Goal: Check status: Check status

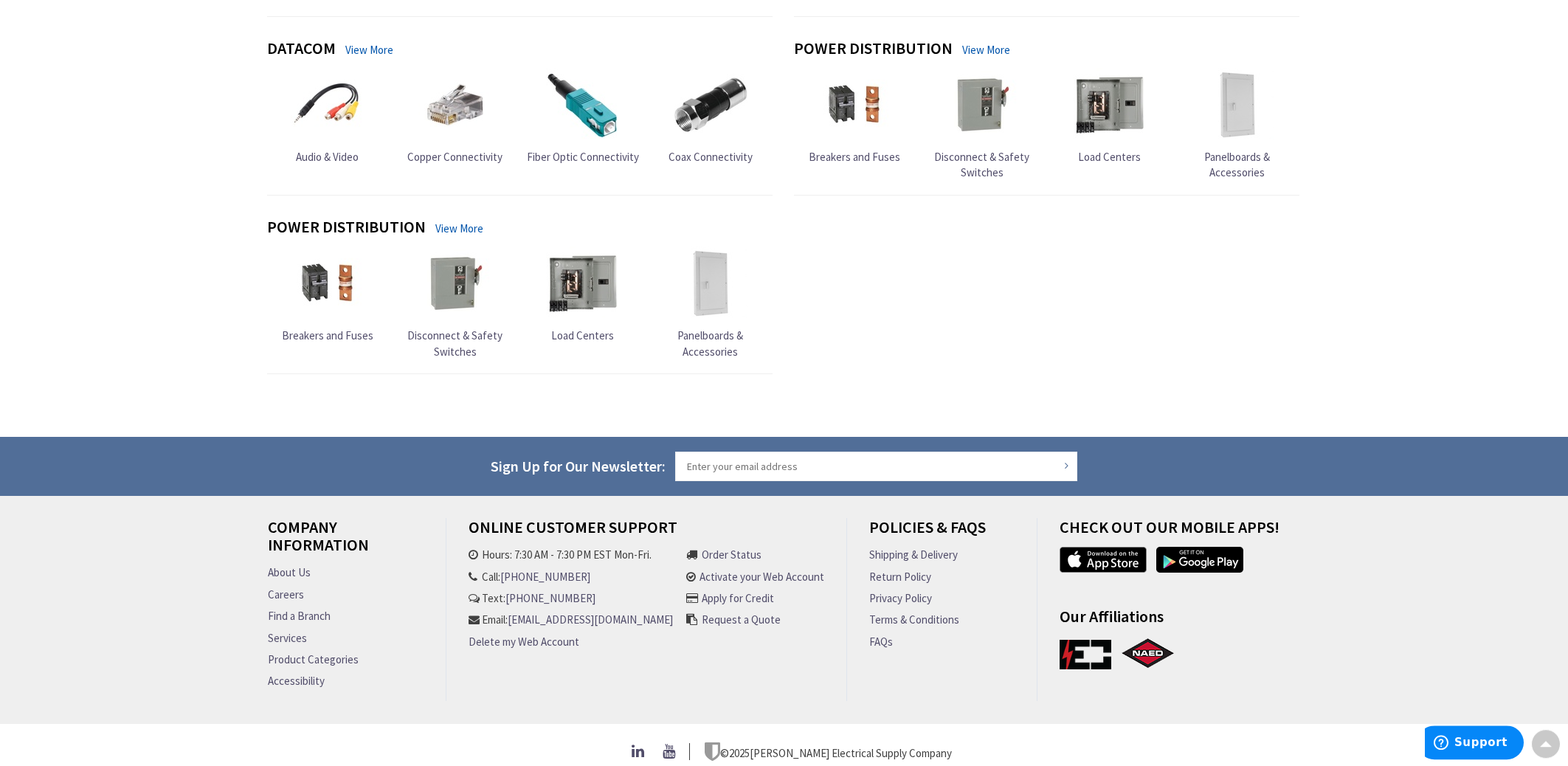
scroll to position [1452, 0]
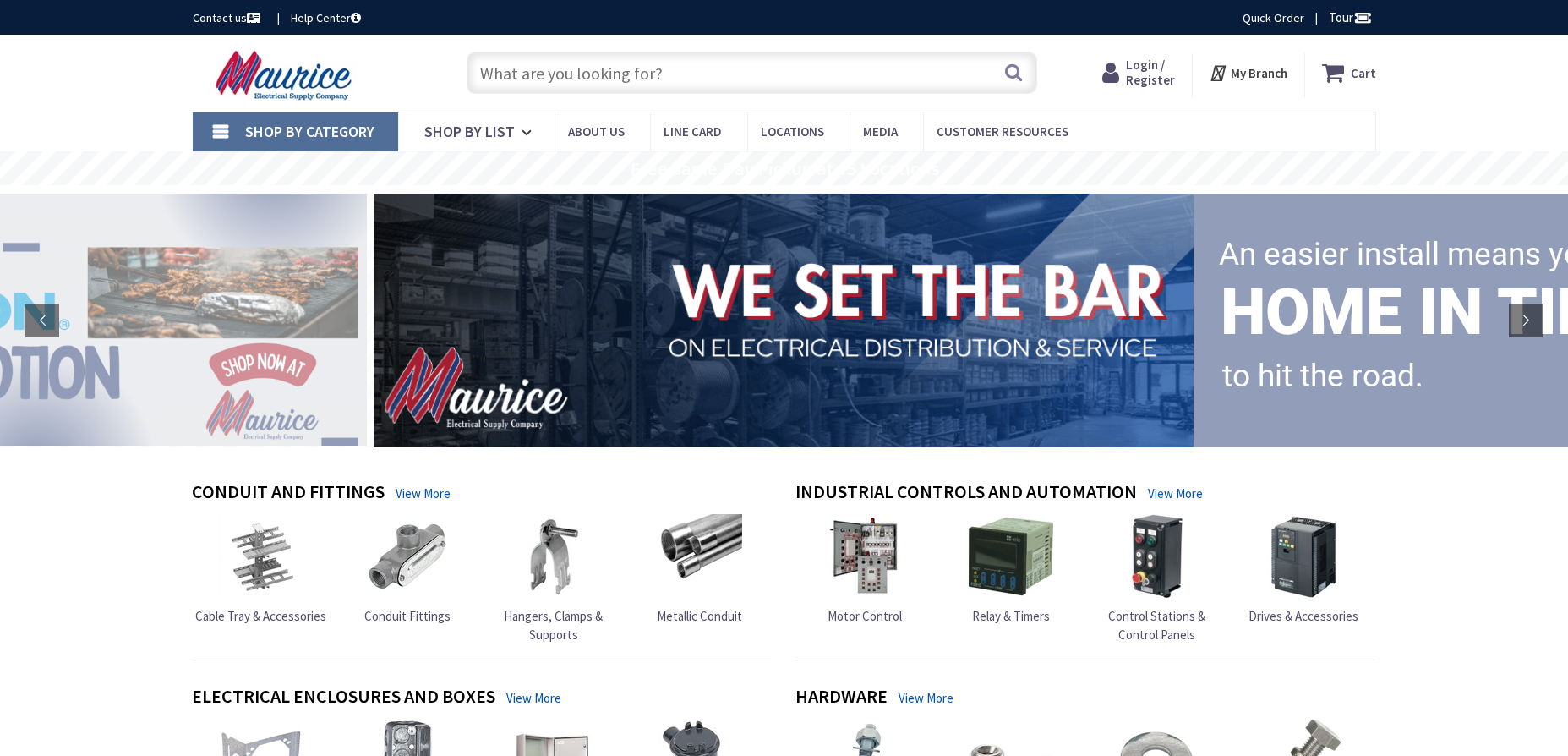
click at [1156, 72] on span "Login / Register" at bounding box center [1150, 72] width 49 height 31
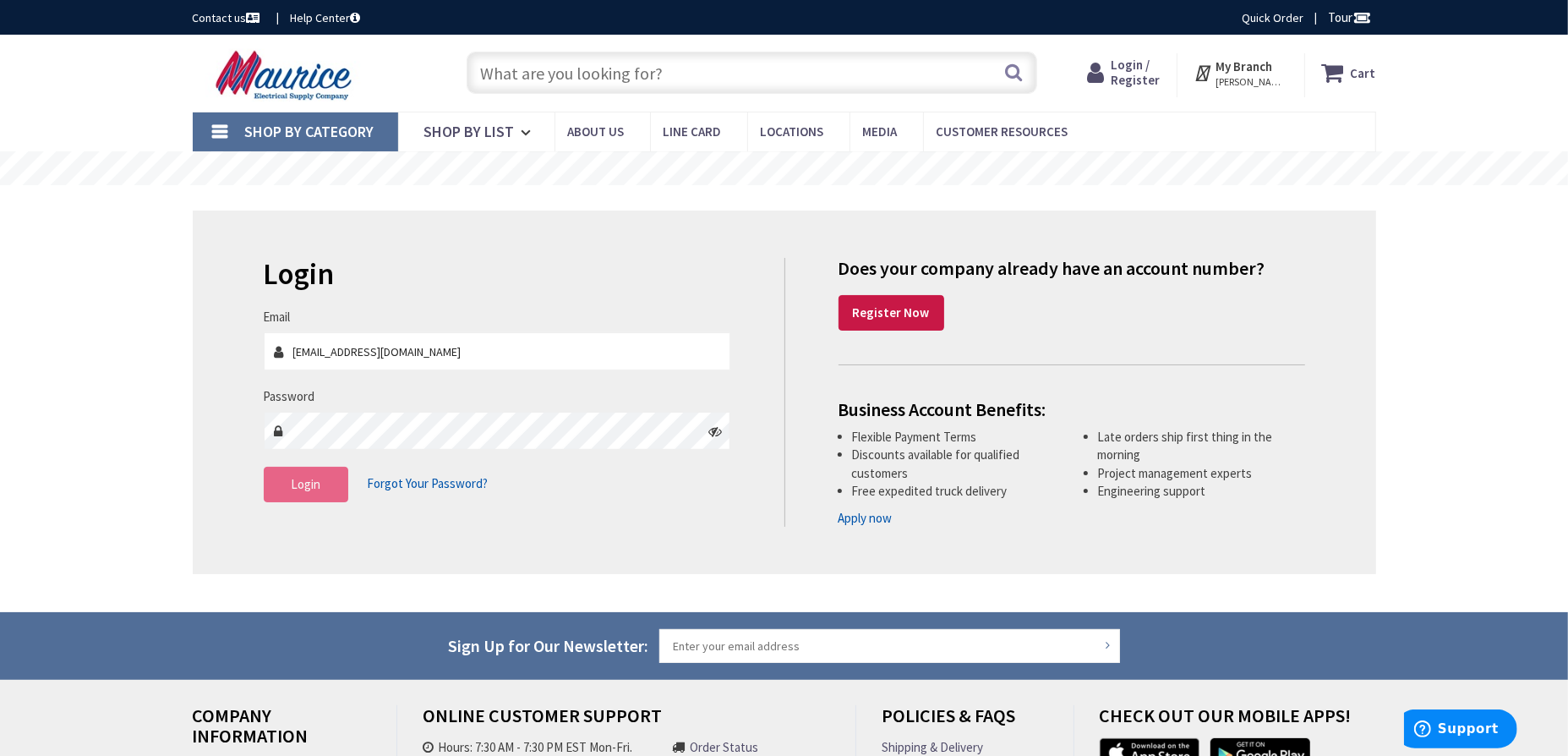
type input "dlces@comcast.net"
click at [332, 483] on button "Login" at bounding box center [306, 485] width 84 height 36
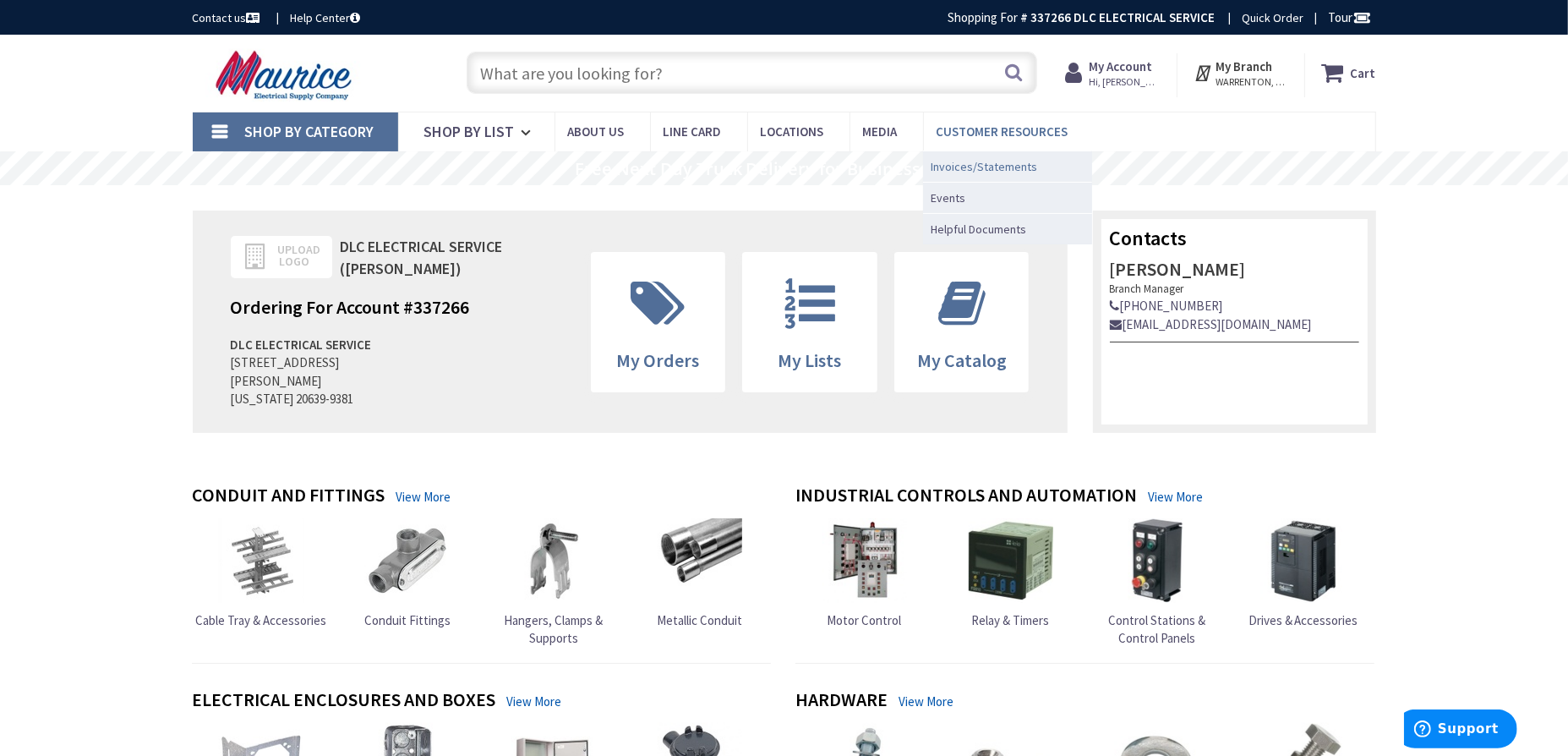
click at [948, 171] on span "Invoices/Statements" at bounding box center [984, 166] width 106 height 17
